Goal: Task Accomplishment & Management: Complete application form

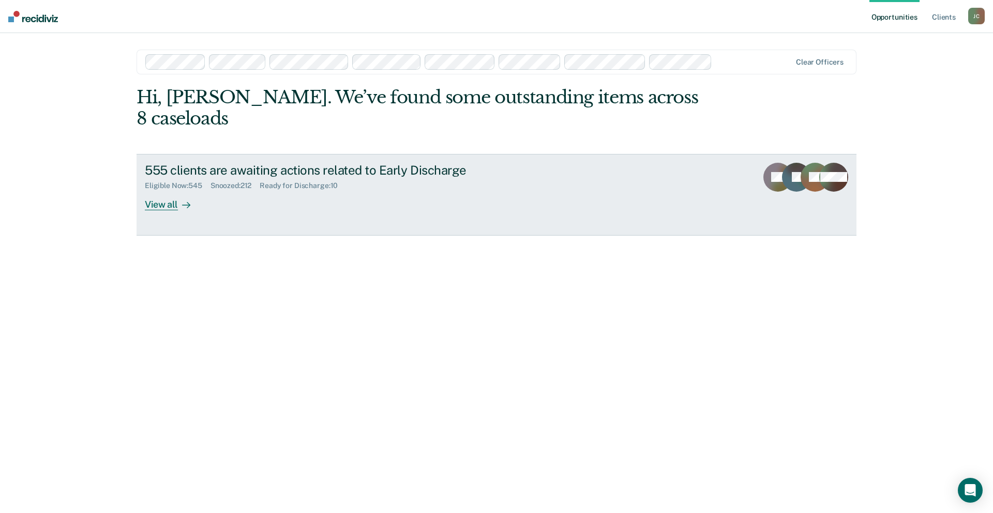
click at [281, 163] on div "555 clients are awaiting actions related to Early Discharge" at bounding box center [326, 170] width 363 height 15
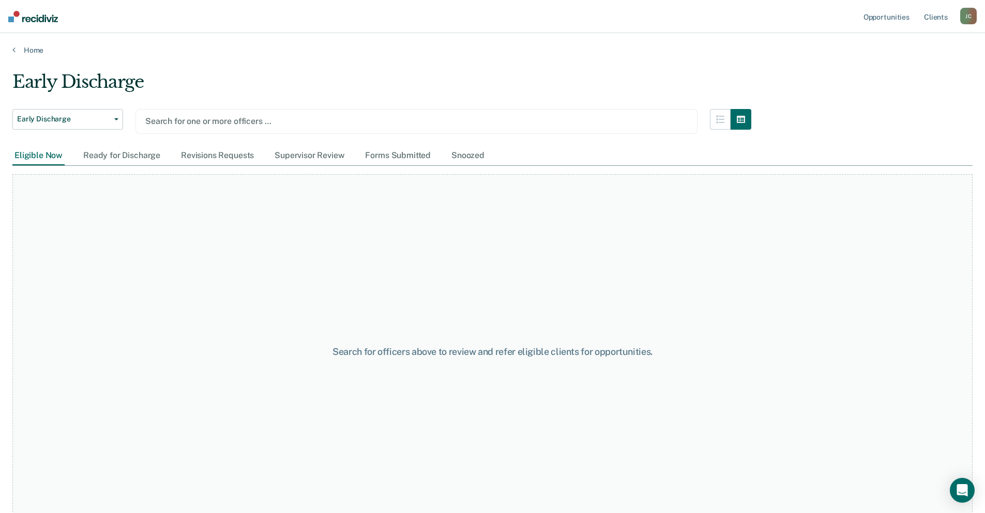
click at [224, 120] on div at bounding box center [416, 121] width 542 height 12
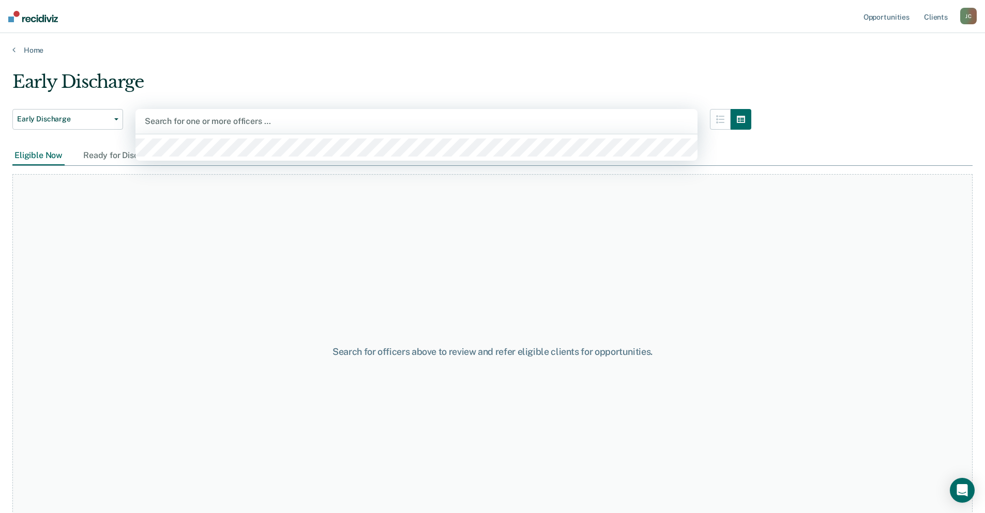
click at [182, 120] on div at bounding box center [416, 121] width 543 height 12
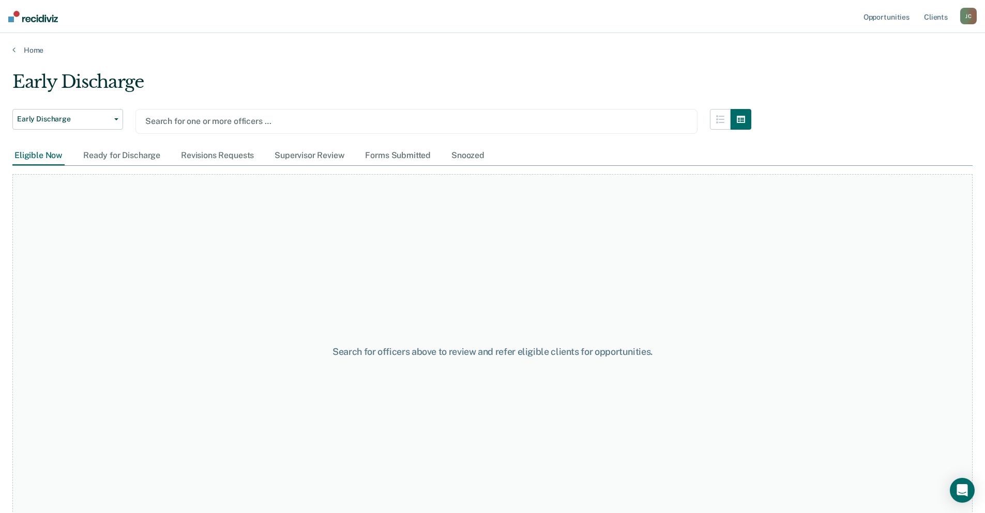
click at [182, 120] on div at bounding box center [416, 121] width 542 height 12
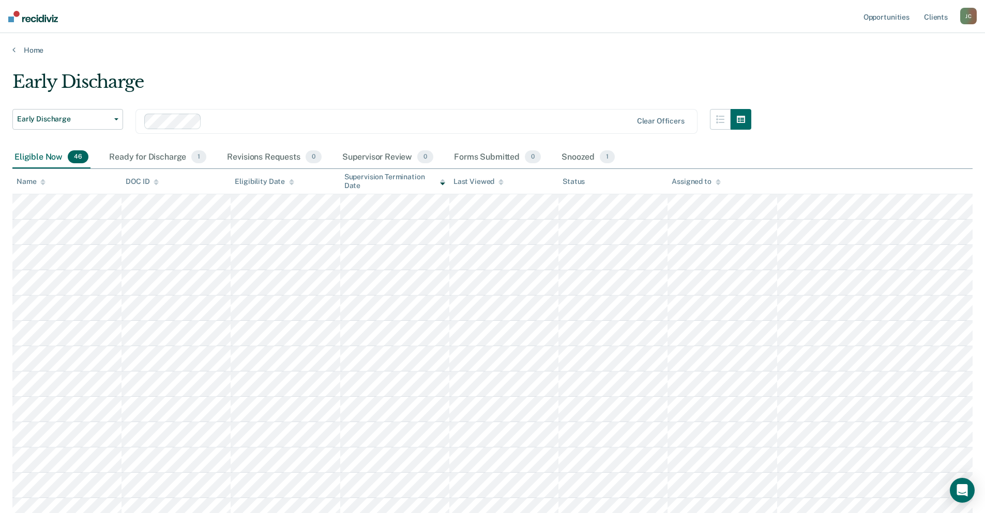
click at [42, 185] on icon at bounding box center [42, 182] width 5 height 7
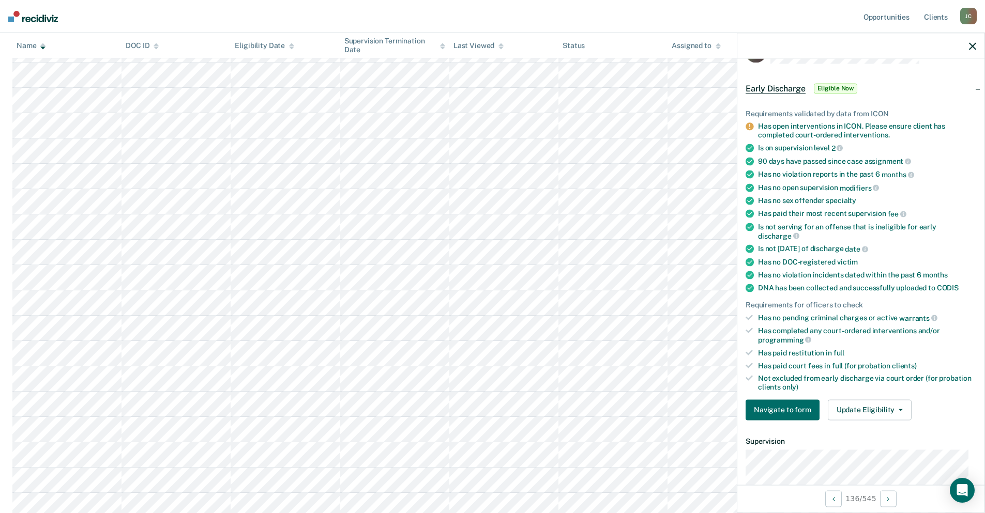
scroll to position [52, 0]
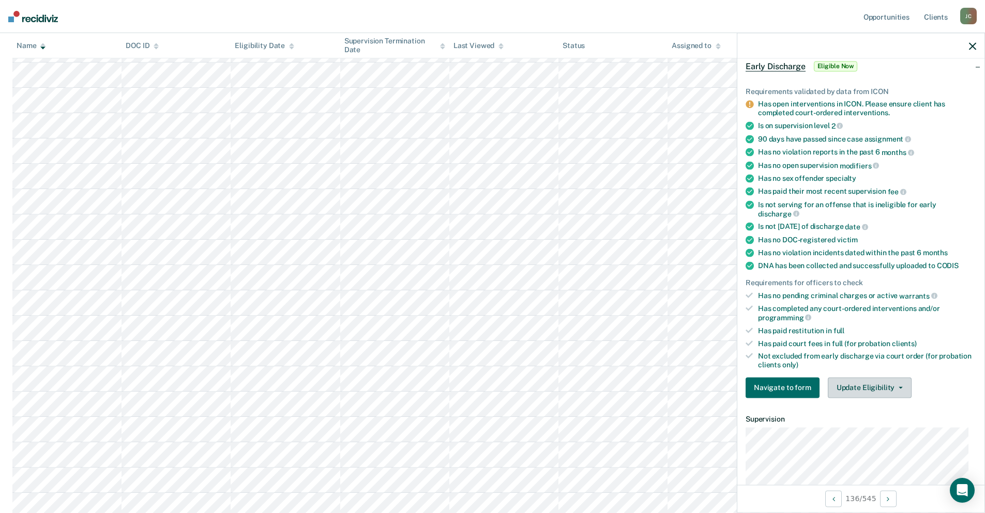
click at [843, 383] on button "Update Eligibility" at bounding box center [870, 387] width 84 height 21
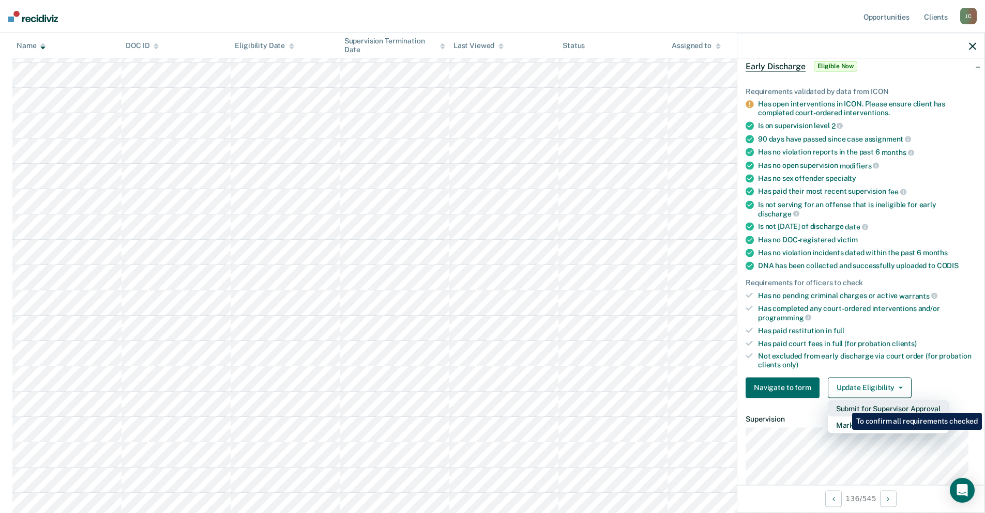
click at [844, 405] on button "Submit for Supervisor Approval" at bounding box center [888, 408] width 121 height 17
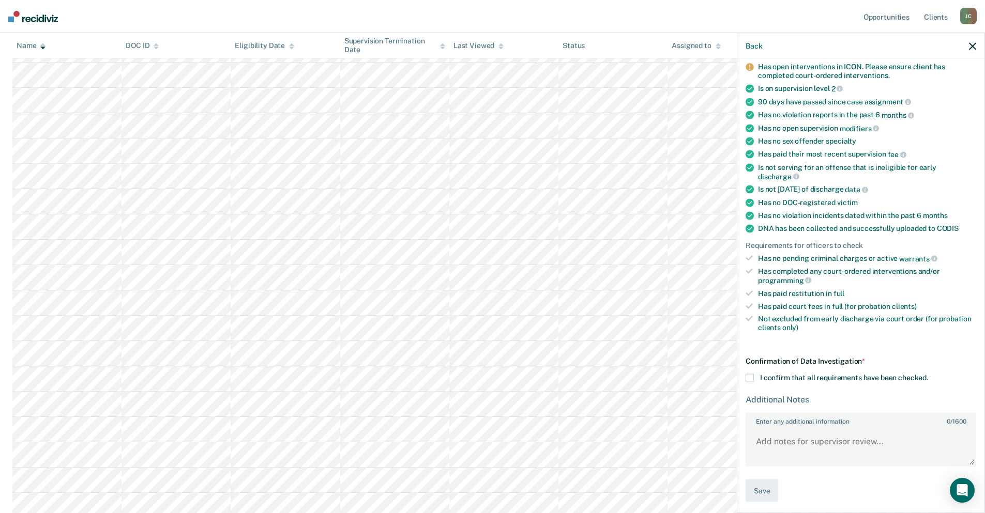
scroll to position [92, 0]
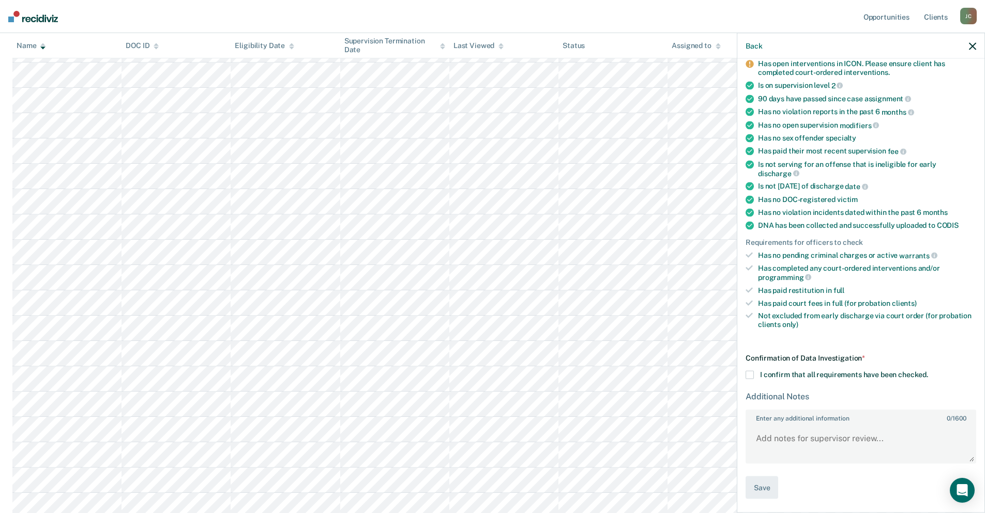
click at [752, 373] on span at bounding box center [749, 375] width 8 height 8
click at [928, 371] on input "I confirm that all requirements have been checked." at bounding box center [928, 371] width 0 height 0
click at [767, 481] on button "Save" at bounding box center [761, 487] width 33 height 23
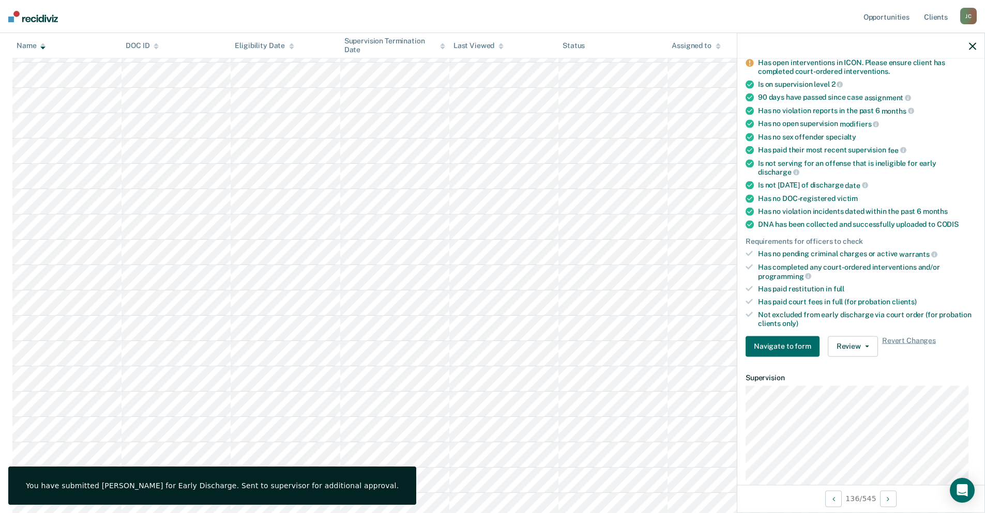
scroll to position [30, 0]
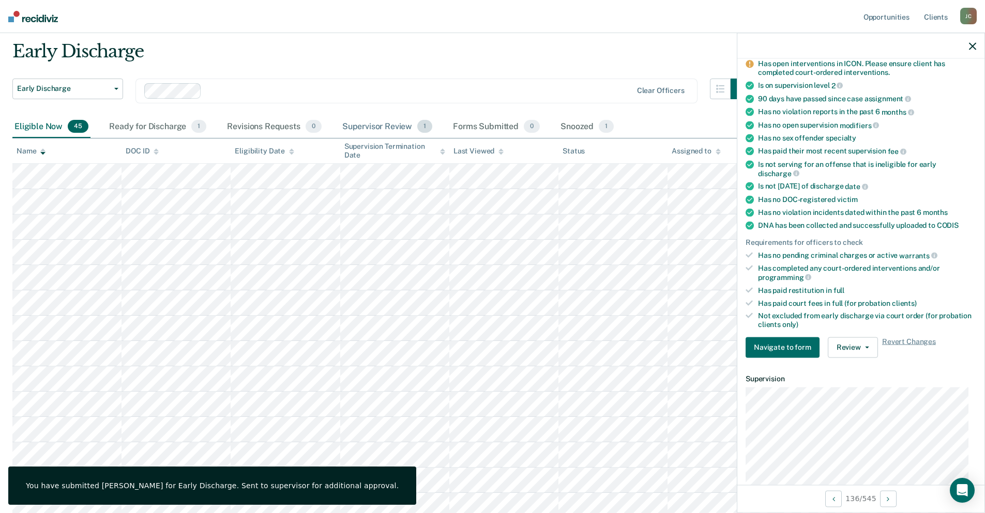
click at [394, 124] on div "Supervisor Review 1" at bounding box center [387, 127] width 95 height 23
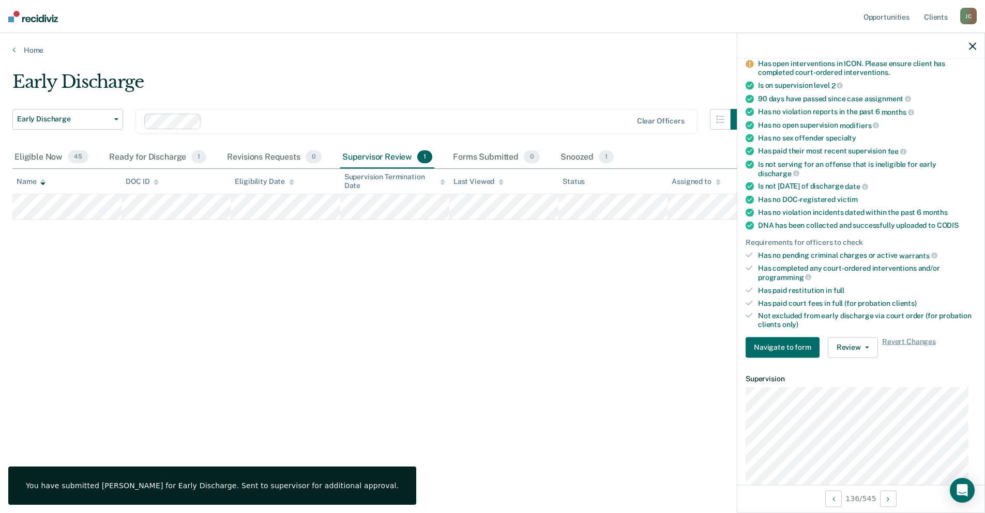
scroll to position [0, 0]
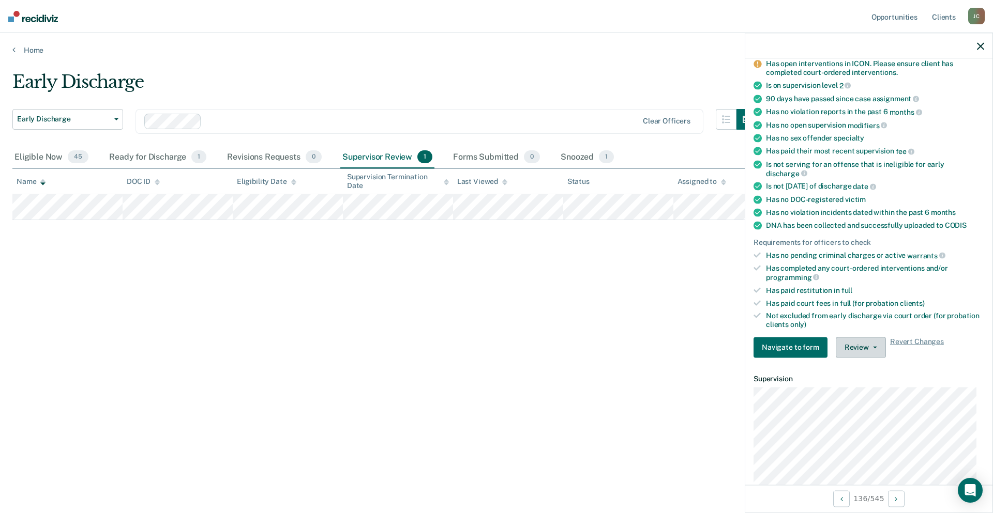
click at [858, 355] on button "Review" at bounding box center [860, 347] width 50 height 21
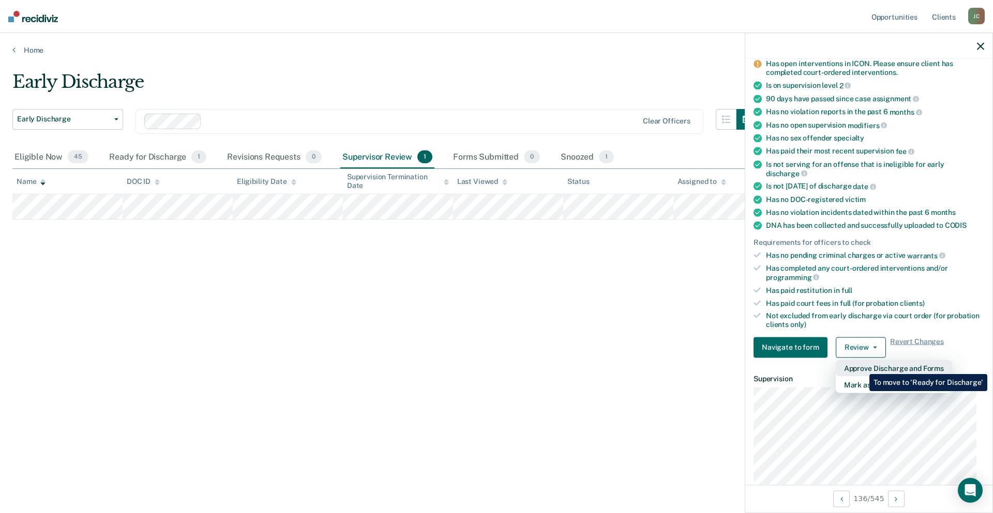
click at [861, 367] on button "Approve Discharge and Forms" at bounding box center [893, 368] width 116 height 17
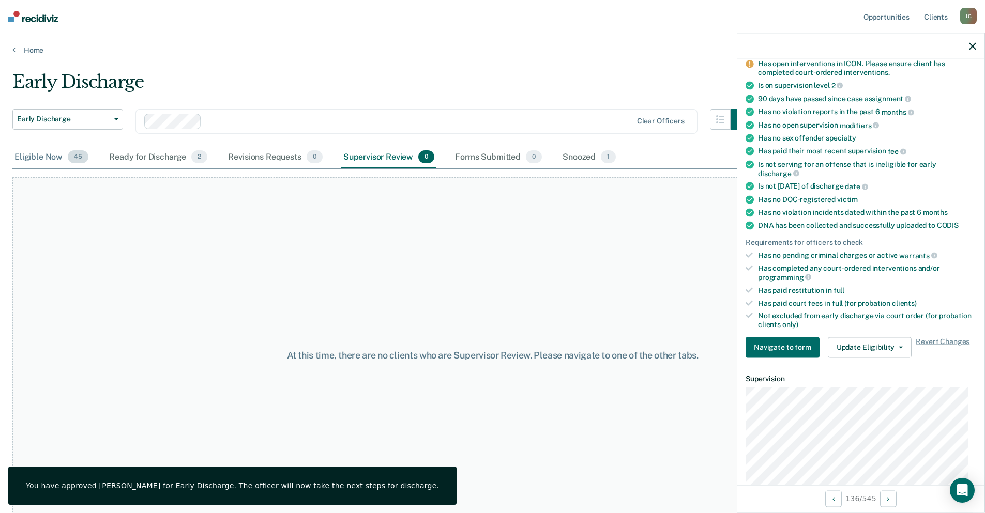
click at [40, 156] on div "Eligible Now 45" at bounding box center [51, 157] width 78 height 23
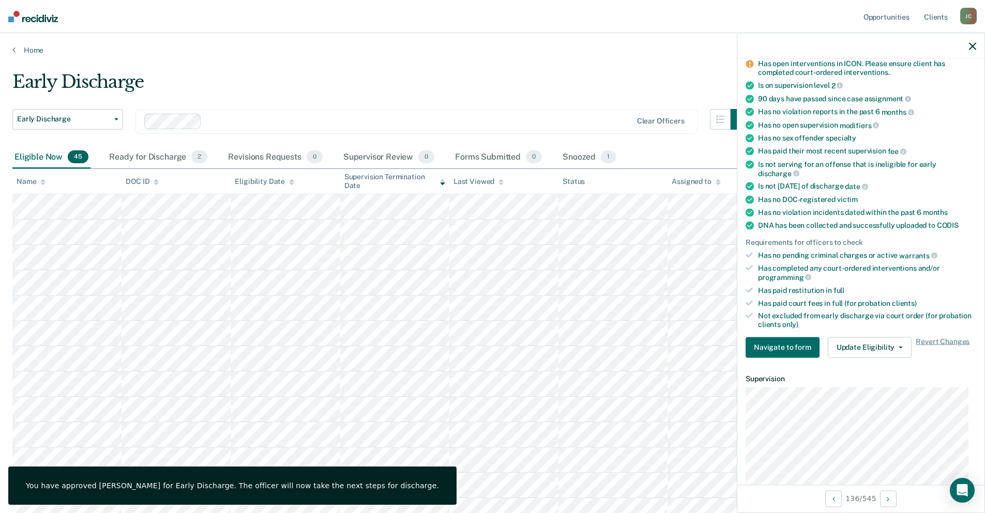
click at [43, 182] on icon at bounding box center [42, 182] width 5 height 7
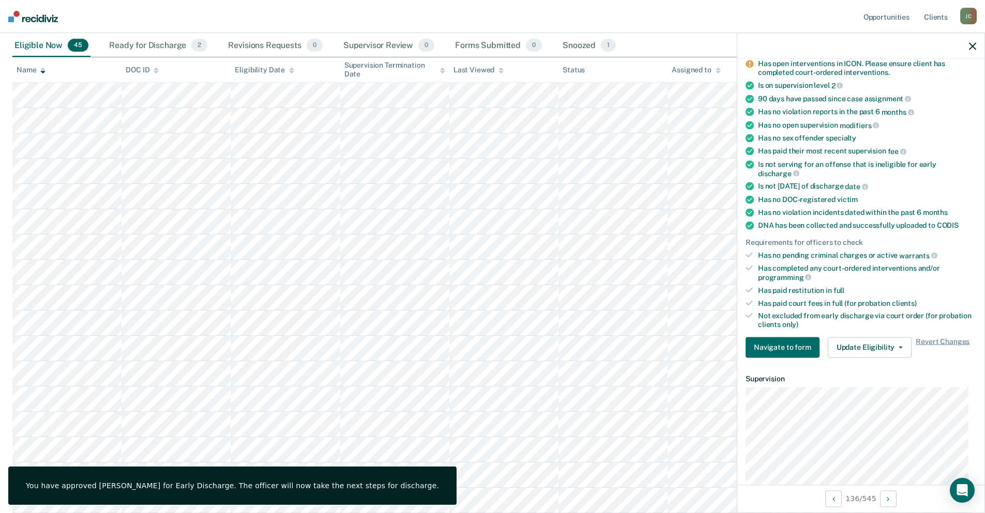
scroll to position [155, 0]
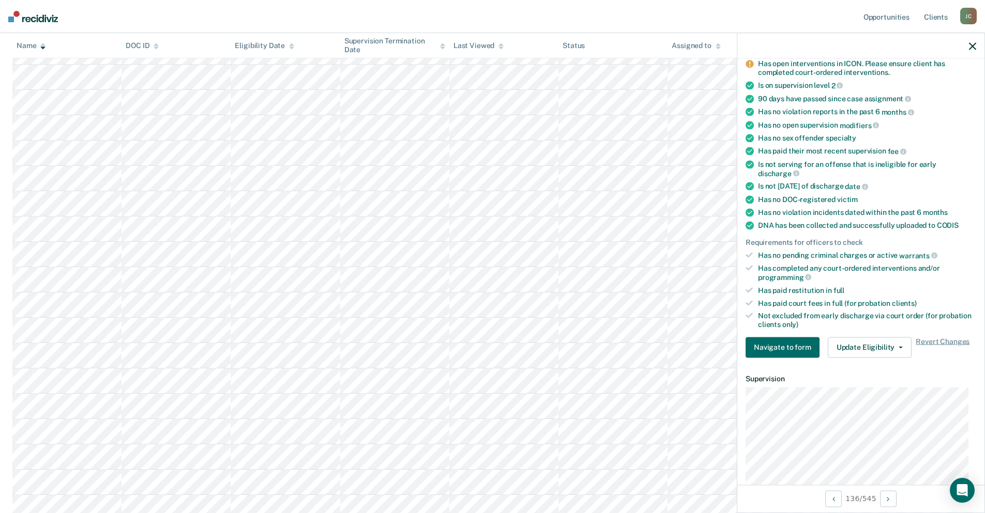
click at [975, 47] on icon "button" at bounding box center [972, 45] width 7 height 7
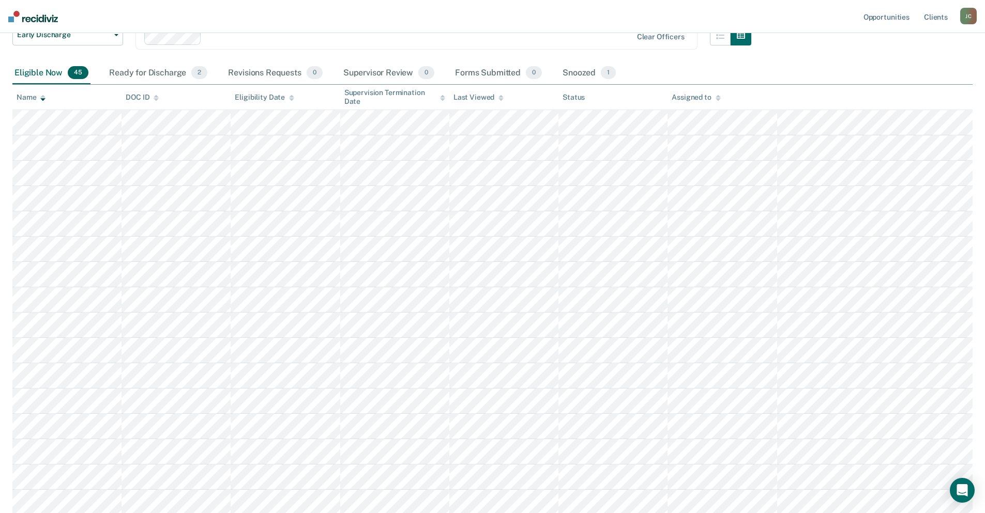
scroll to position [0, 0]
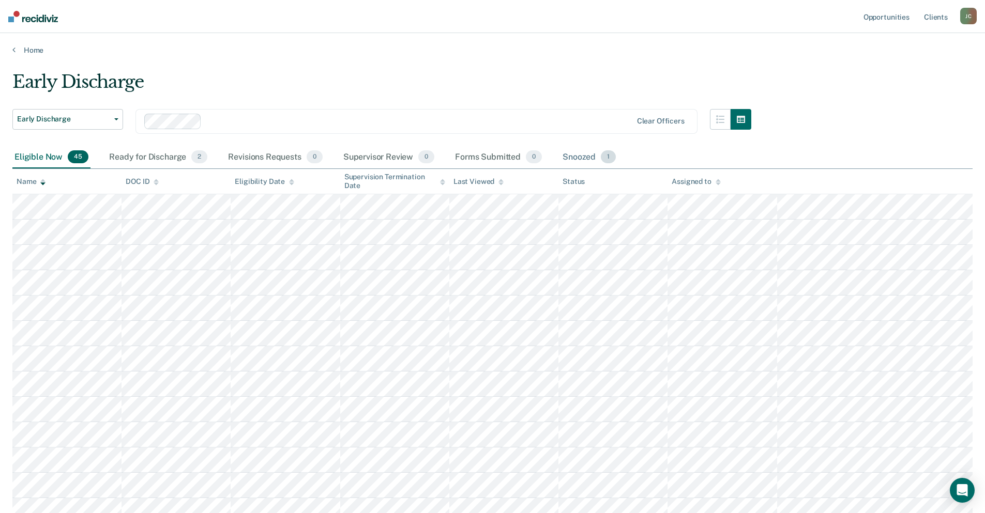
click at [585, 155] on div "Snoozed 1" at bounding box center [588, 157] width 57 height 23
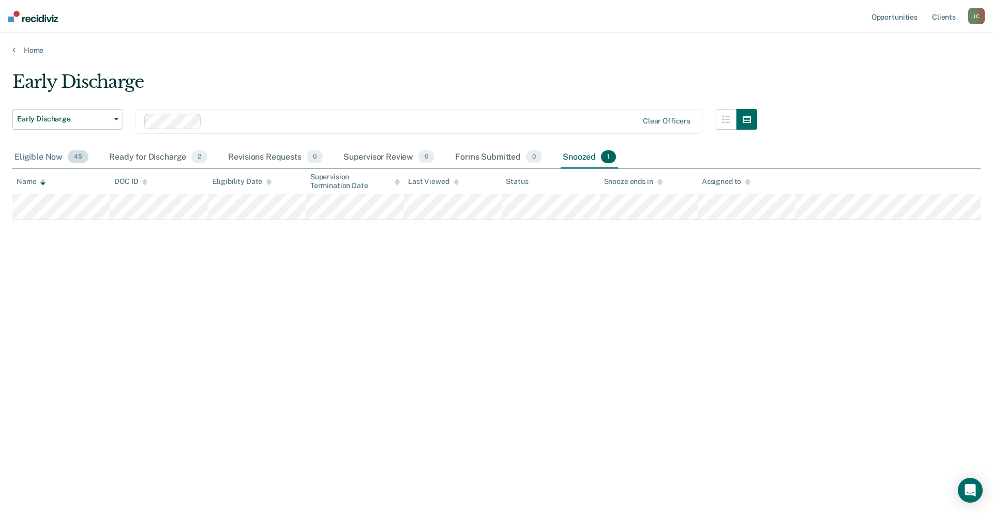
click at [31, 150] on div "Eligible Now 45" at bounding box center [51, 157] width 78 height 23
